Goal: Task Accomplishment & Management: Complete application form

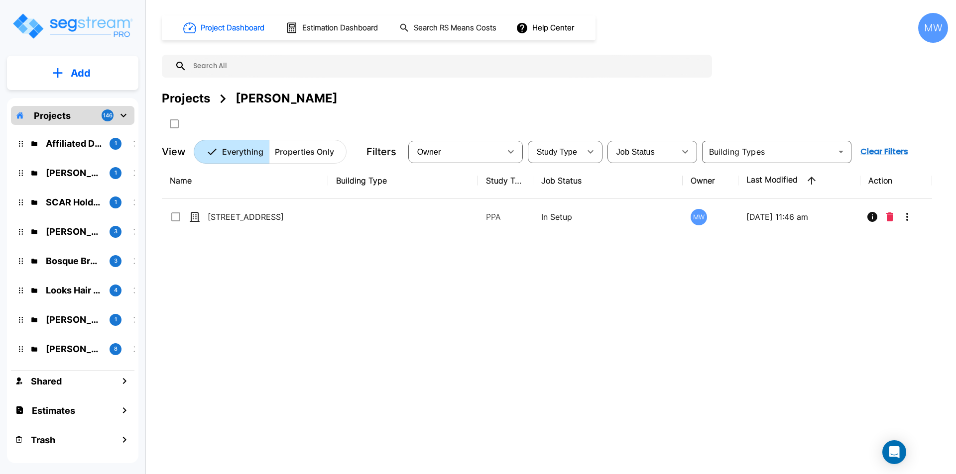
click at [240, 218] on p "[STREET_ADDRESS]" at bounding box center [258, 217] width 100 height 12
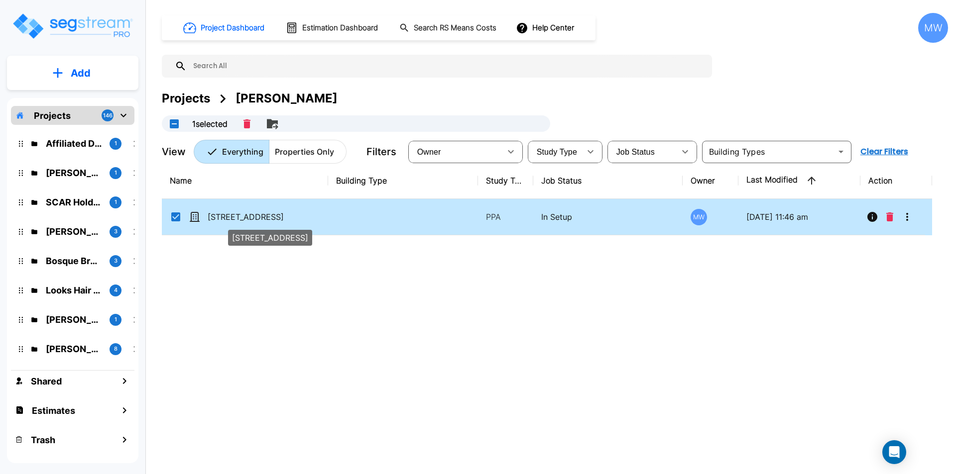
checkbox input "true"
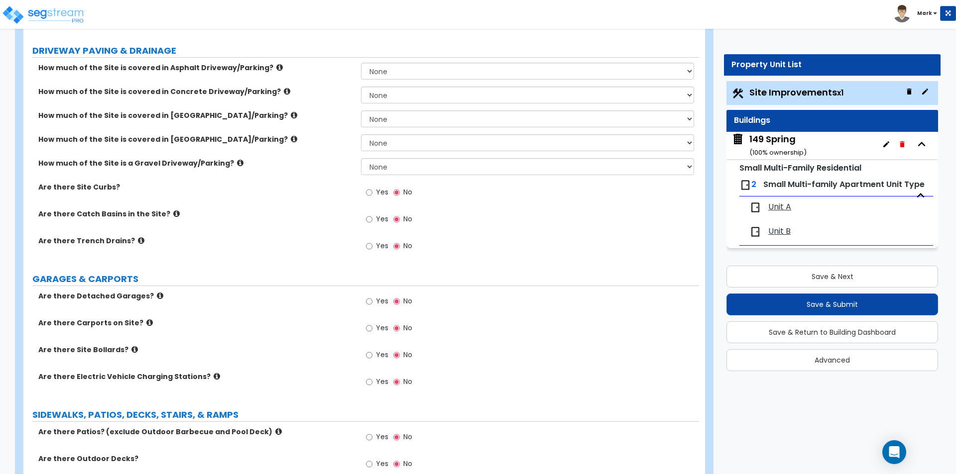
scroll to position [199, 0]
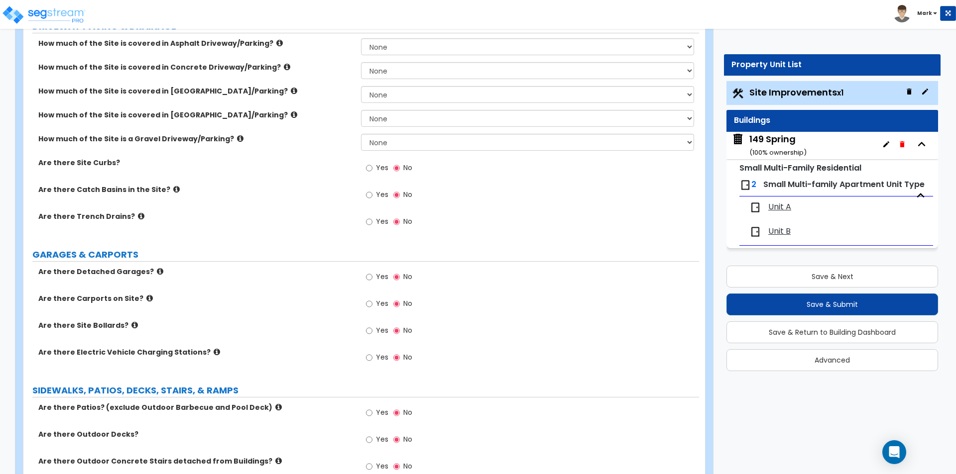
click at [781, 148] on small "( 100 % ownership)" at bounding box center [777, 152] width 57 height 9
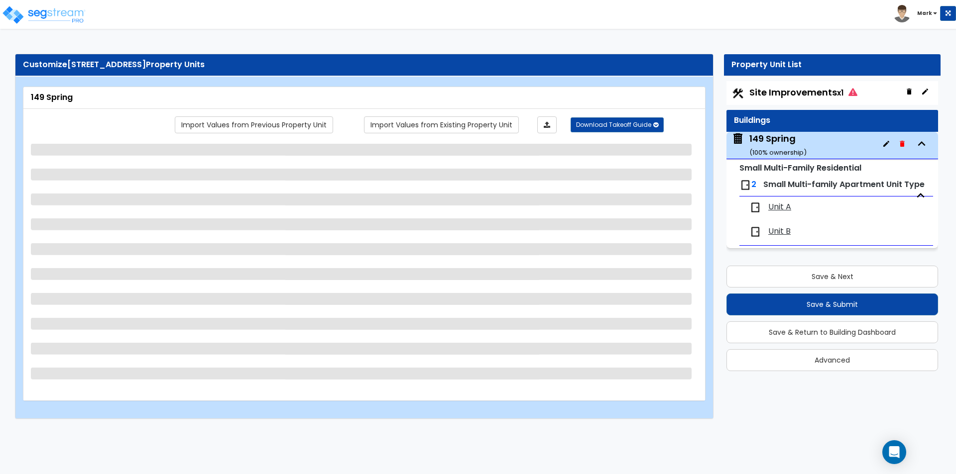
scroll to position [0, 0]
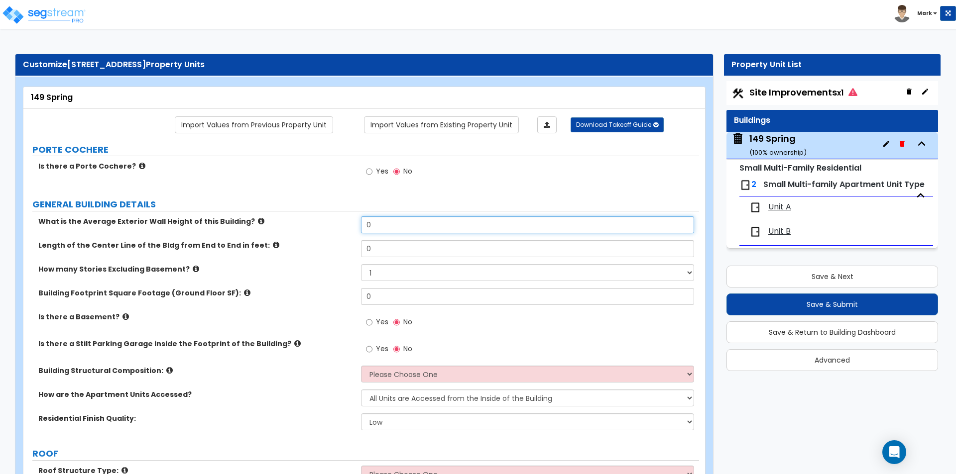
click at [380, 227] on input "0" at bounding box center [527, 224] width 332 height 17
type input "20"
click at [397, 305] on input "0" at bounding box center [527, 296] width 332 height 17
type input "2,070"
click at [379, 251] on input "0" at bounding box center [527, 248] width 332 height 17
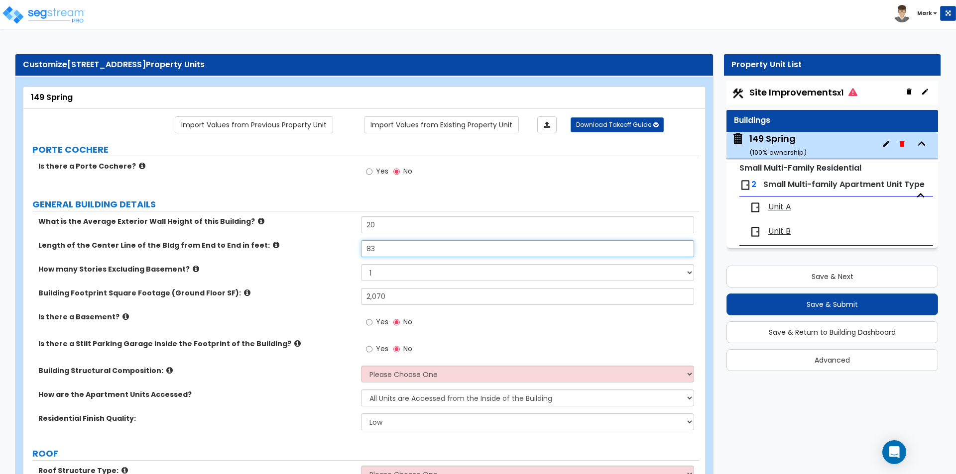
type input "83"
click at [312, 278] on div "How many Stories Excluding Basement? 1 2 3 4 5" at bounding box center [360, 276] width 675 height 24
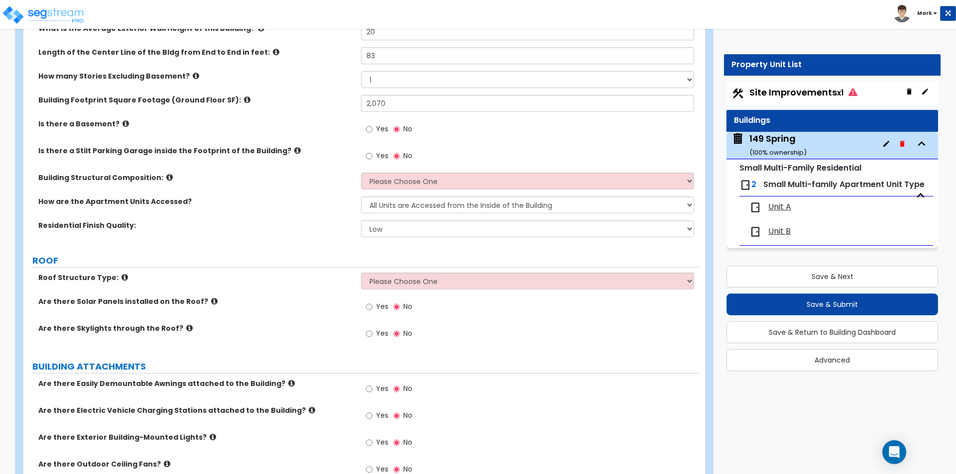
scroll to position [199, 0]
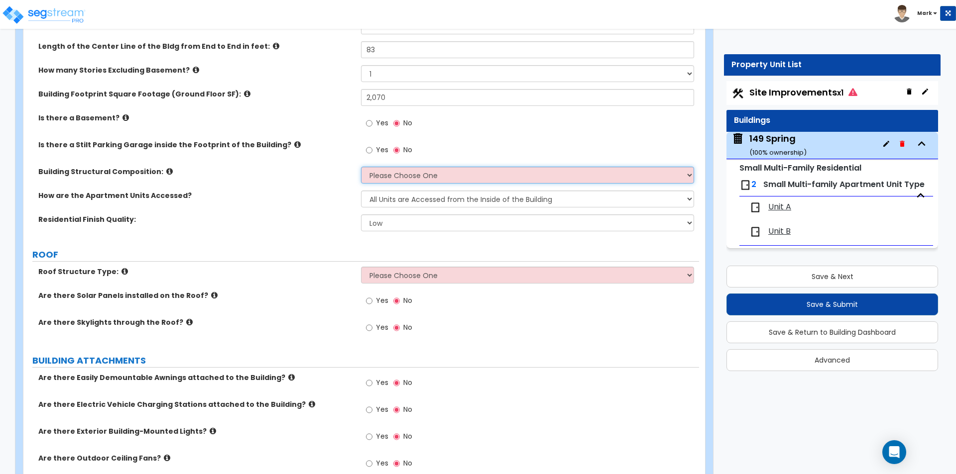
click at [399, 170] on select "Please Choose One Reinforced Concrete Structural Steel Brick Masonry CMU Masonr…" at bounding box center [527, 175] width 332 height 17
select select "7"
click at [361, 167] on select "Please Choose One Reinforced Concrete Structural Steel Brick Masonry CMU Masonr…" at bounding box center [527, 175] width 332 height 17
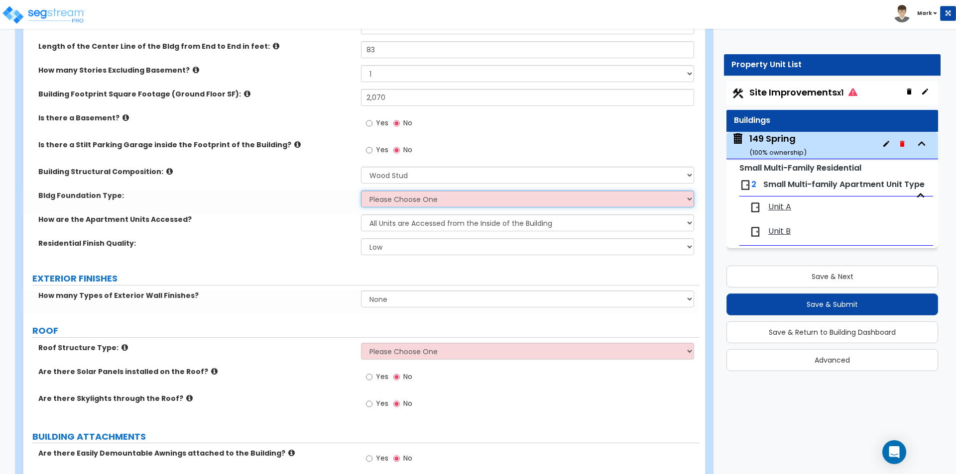
click at [406, 192] on select "Please Choose One Spread Ftg, Col, & Beam FDN Slab on Grade" at bounding box center [527, 199] width 332 height 17
select select "2"
click at [361, 191] on select "Please Choose One Spread Ftg, Col, & Beam FDN Slab on Grade" at bounding box center [527, 199] width 332 height 17
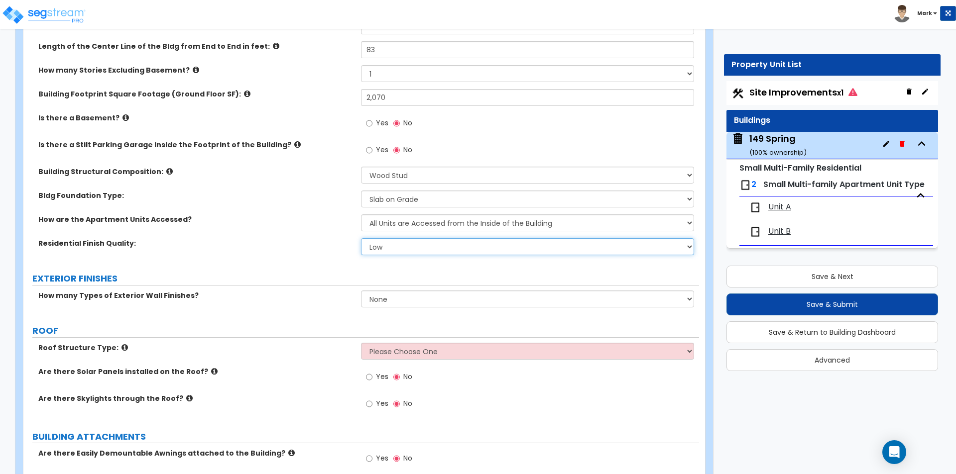
drag, startPoint x: 415, startPoint y: 239, endPoint x: 409, endPoint y: 248, distance: 11.5
click at [415, 239] on select "Low Average High" at bounding box center [527, 246] width 332 height 17
select select "1"
click at [361, 238] on select "Low Average High" at bounding box center [527, 246] width 332 height 17
click at [404, 226] on select "All Units are Accessed from the Inside of the Building All Units are Accessed f…" at bounding box center [527, 223] width 332 height 17
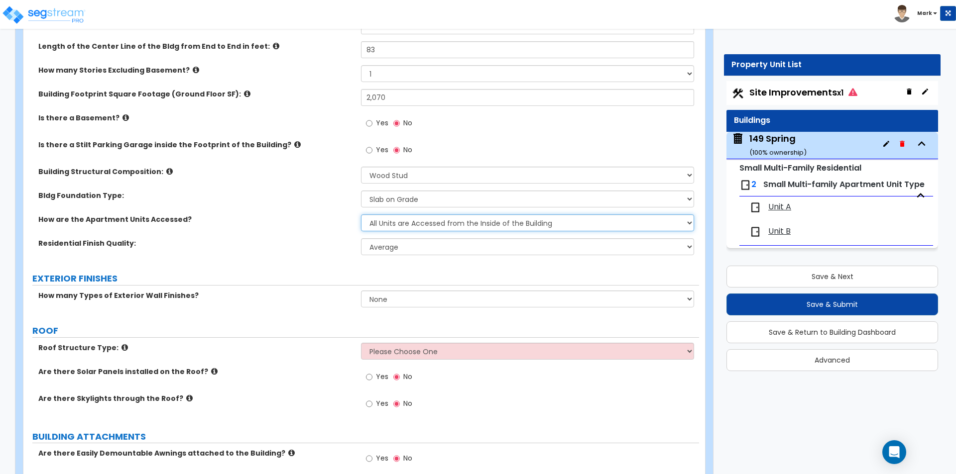
select select "2"
click at [361, 215] on select "All Units are Accessed from the Inside of the Building All Units are Accessed f…" at bounding box center [527, 223] width 332 height 17
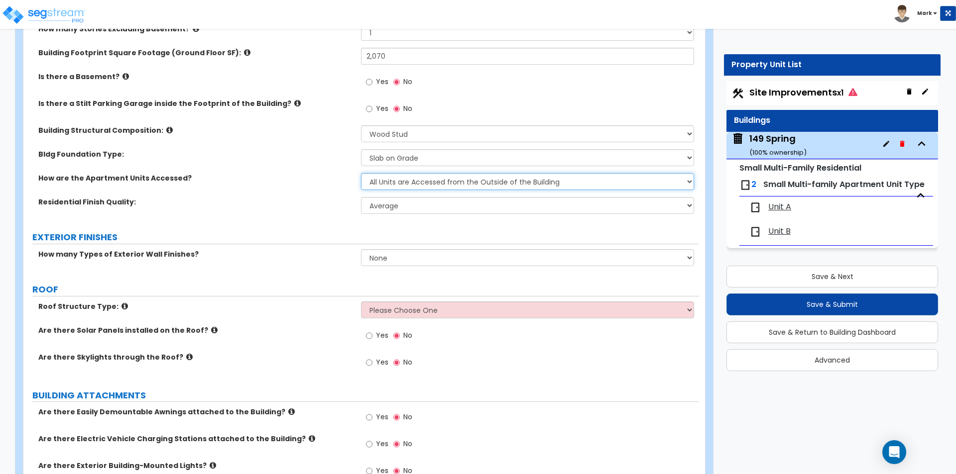
scroll to position [299, 0]
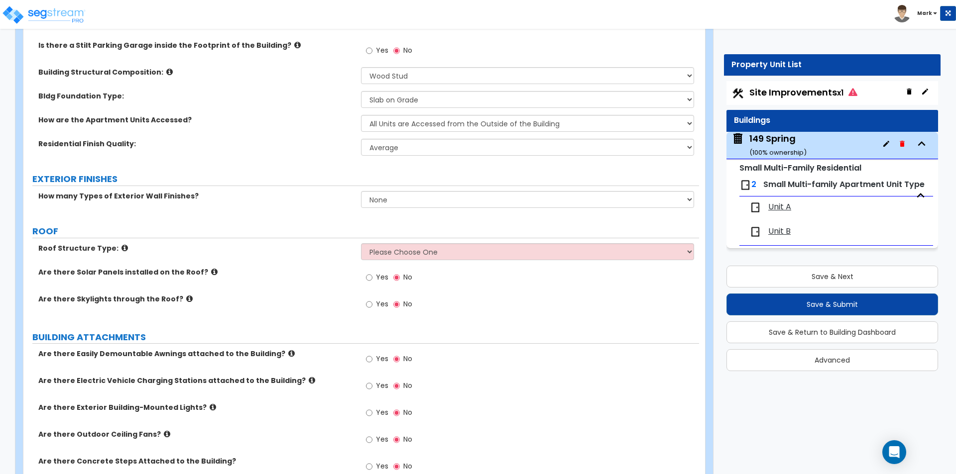
click at [406, 203] on select "None 1 2 3" at bounding box center [527, 199] width 332 height 17
select select "1"
click at [361, 191] on select "None 1 2 3" at bounding box center [527, 199] width 332 height 17
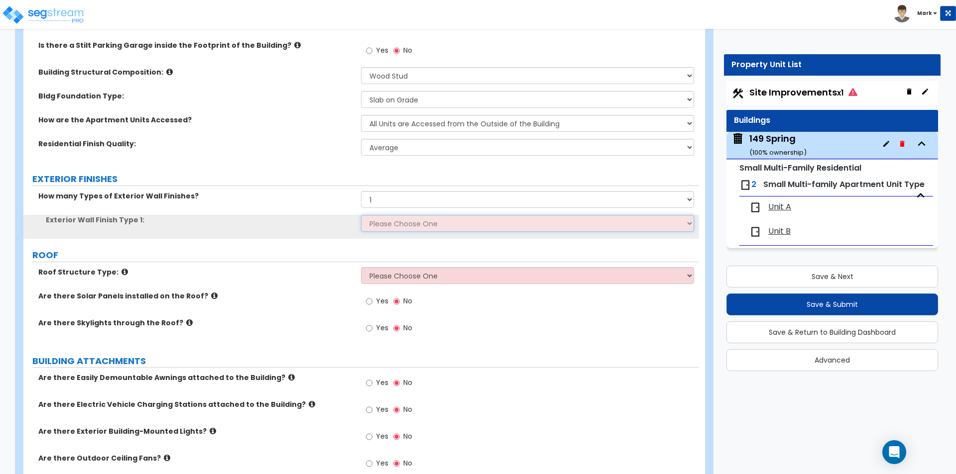
click at [402, 220] on select "Please Choose One No Finish/Shared Wall No Wall Brick Veneer Stone Veneer Wood …" at bounding box center [527, 223] width 332 height 17
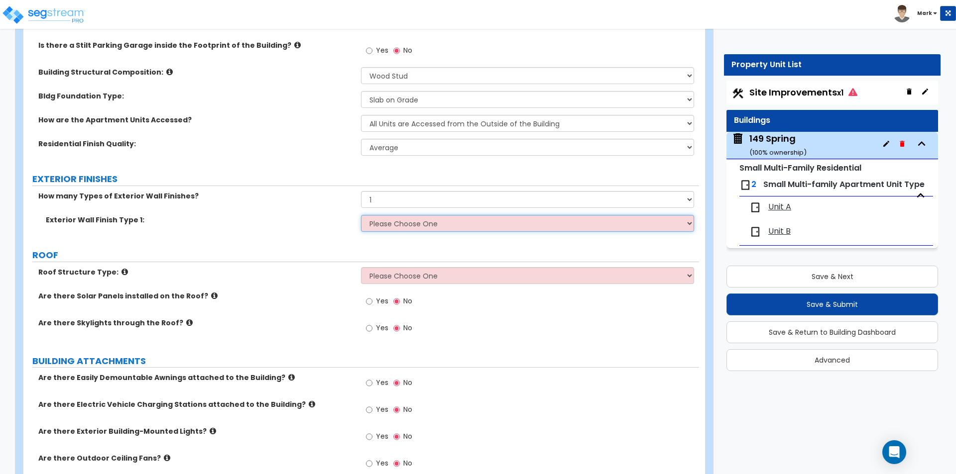
select select "4"
click at [361, 215] on select "Please Choose One No Finish/Shared Wall No Wall Brick Veneer Stone Veneer Wood …" at bounding box center [527, 223] width 332 height 17
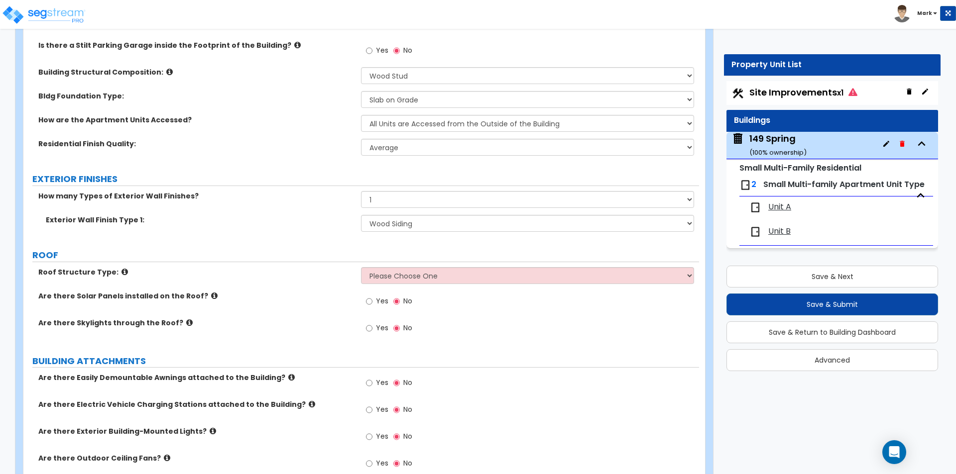
click at [313, 254] on label "ROOF" at bounding box center [365, 255] width 666 height 13
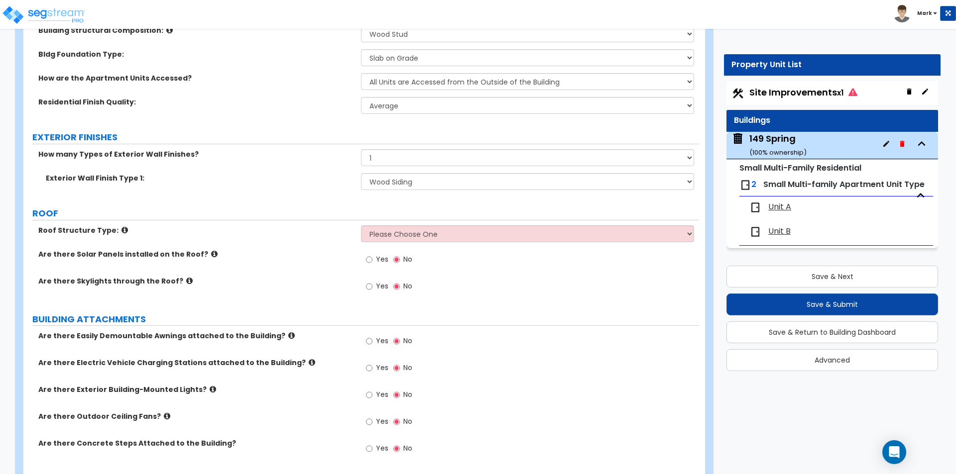
scroll to position [398, 0]
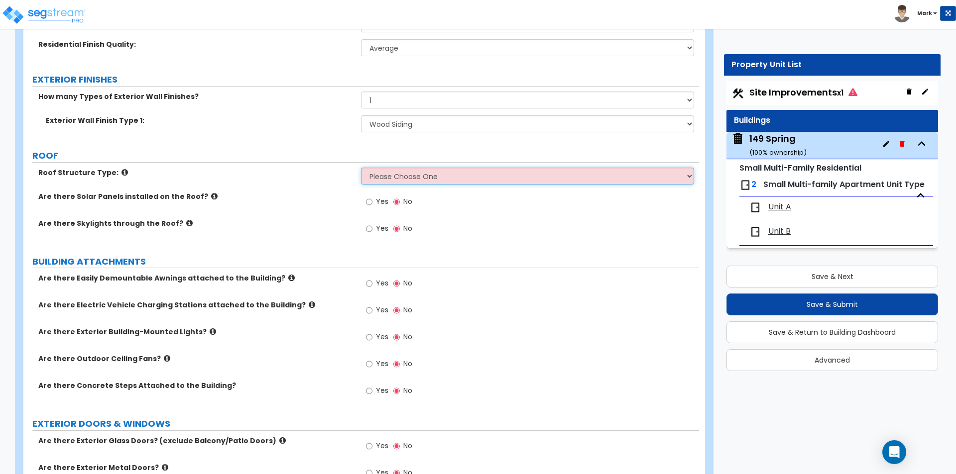
click at [407, 168] on select "Please Choose One Gabled Roof Flat Roof Hybrid [PERSON_NAME] & Flat Roof" at bounding box center [527, 176] width 332 height 17
select select "1"
click at [361, 168] on select "Please Choose One Gabled Roof Flat Roof Hybrid [PERSON_NAME] & Flat Roof" at bounding box center [527, 176] width 332 height 17
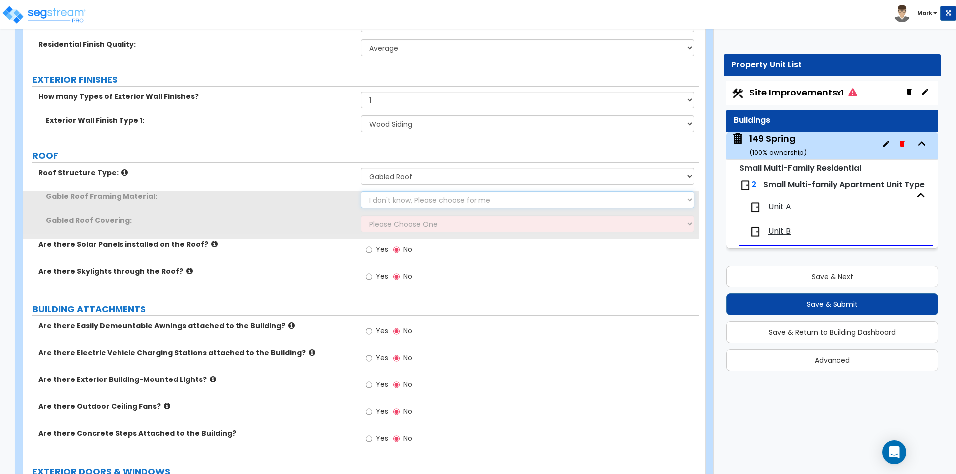
click at [409, 208] on select "I don't know, Please choose for me Metal Wood" at bounding box center [527, 200] width 332 height 17
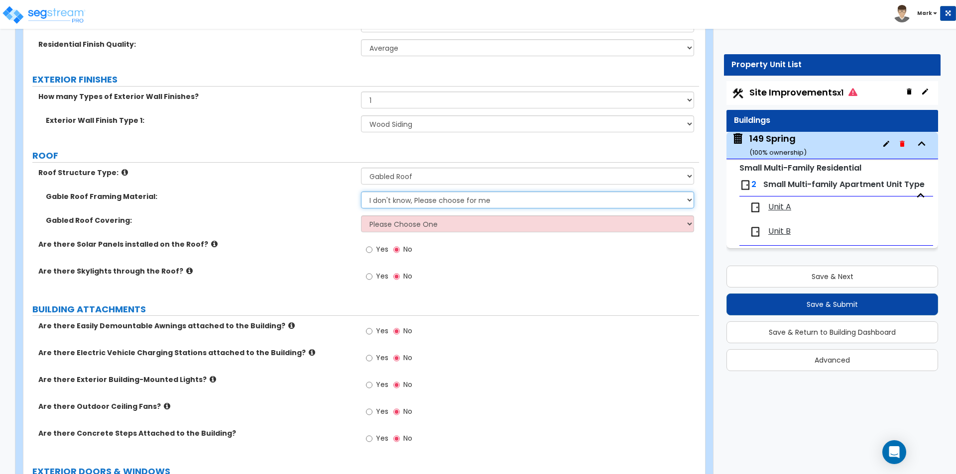
select select "1"
click at [361, 192] on select "I don't know, Please choose for me Metal Wood" at bounding box center [527, 200] width 332 height 17
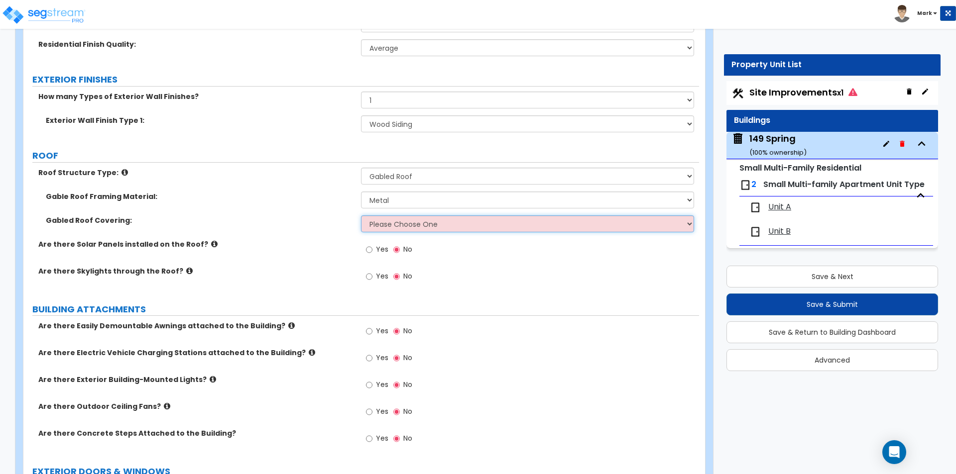
click at [411, 219] on select "Please Choose One Asphalt Shingle Clay Tile Wood Shingle Metal Shingle Standing…" at bounding box center [527, 223] width 332 height 17
select select "5"
click at [361, 215] on select "Please Choose One Asphalt Shingle Clay Tile Wood Shingle Metal Shingle Standing…" at bounding box center [527, 223] width 332 height 17
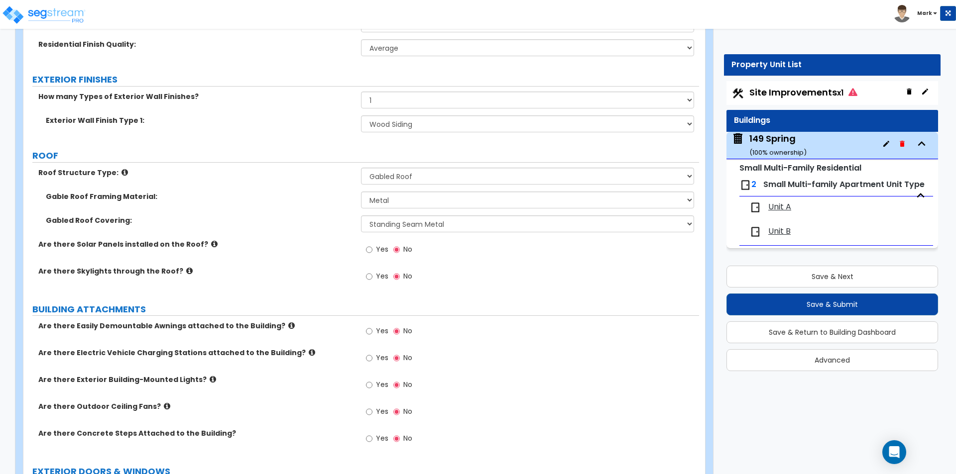
click at [292, 269] on label "Are there Skylights through the Roof?" at bounding box center [195, 271] width 315 height 10
click at [797, 334] on button "Save & Return to Building Dashboard" at bounding box center [832, 333] width 212 height 22
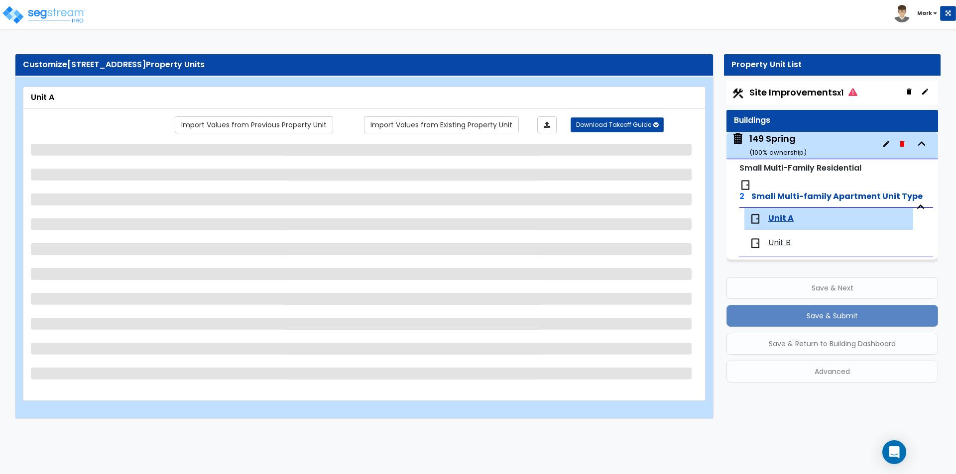
scroll to position [0, 0]
